Goal: Entertainment & Leisure: Consume media (video, audio)

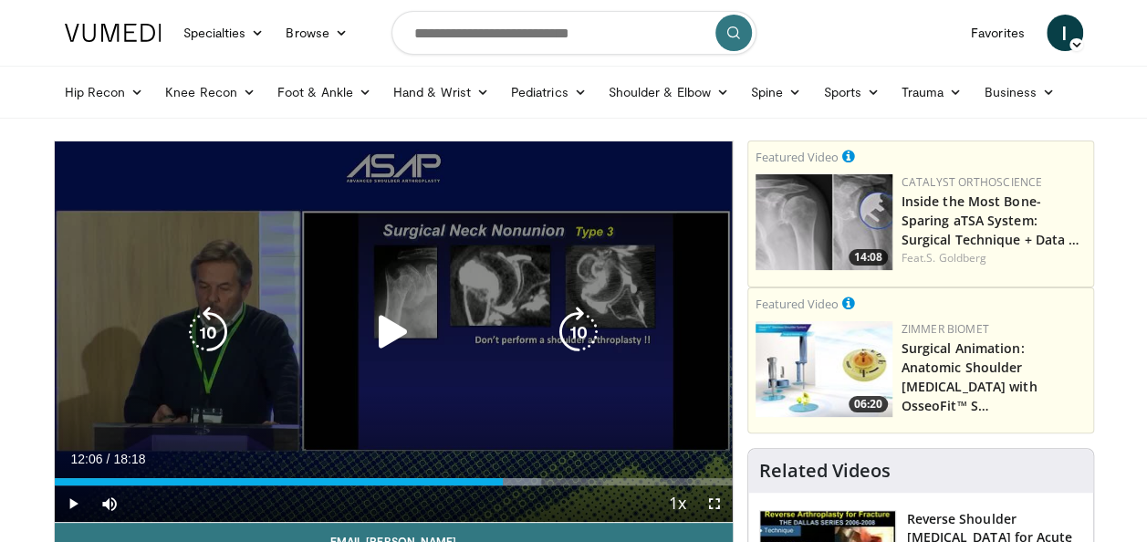
click at [588, 318] on icon "Video Player" at bounding box center [578, 332] width 51 height 51
click at [386, 327] on icon "Video Player" at bounding box center [393, 332] width 51 height 51
click at [191, 330] on icon "Video Player" at bounding box center [208, 332] width 51 height 51
click at [398, 338] on icon "Video Player" at bounding box center [393, 332] width 51 height 51
click at [589, 325] on icon "Video Player" at bounding box center [578, 332] width 51 height 51
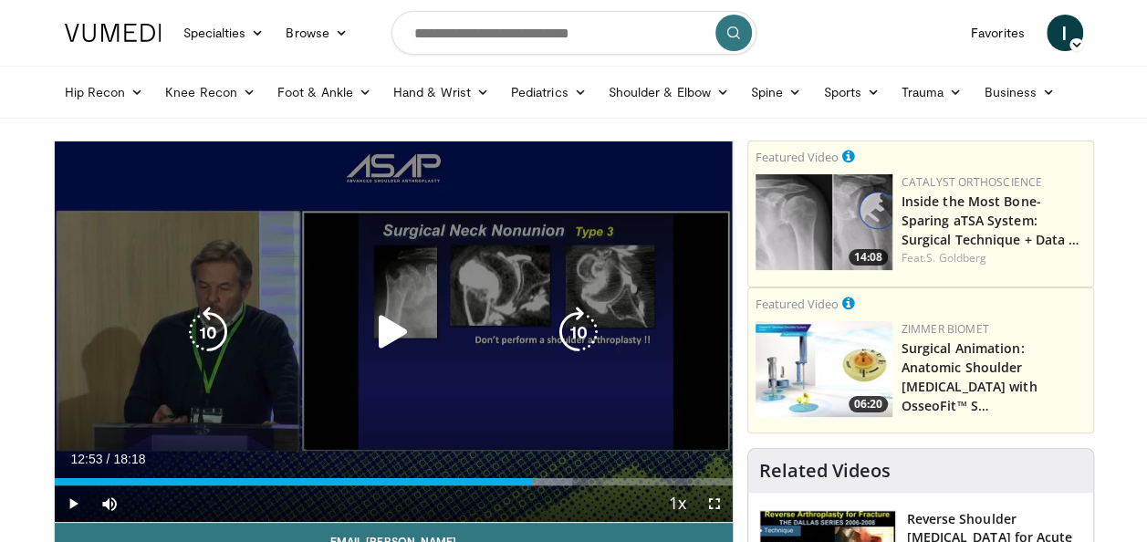
click at [573, 318] on icon "Video Player" at bounding box center [578, 332] width 51 height 51
click at [575, 327] on icon "Video Player" at bounding box center [578, 332] width 51 height 51
